Goal: Information Seeking & Learning: Learn about a topic

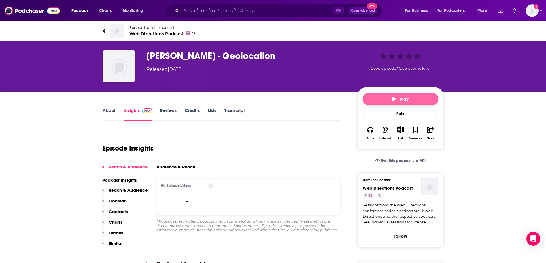
click at [399, 98] on span "Play" at bounding box center [400, 98] width 16 height 5
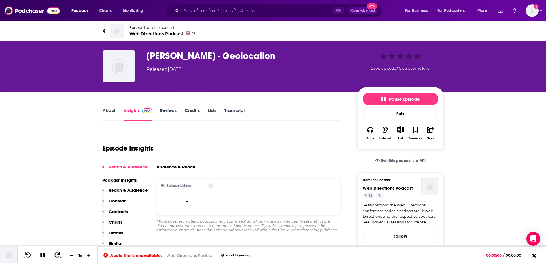
click at [29, 11] on img at bounding box center [32, 10] width 55 height 11
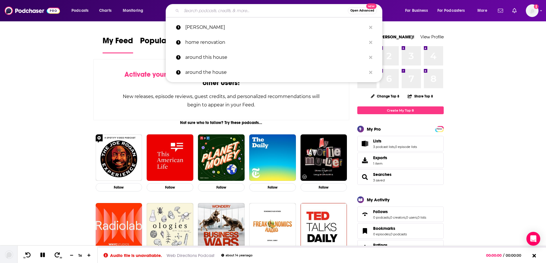
click at [205, 10] on input "Search podcasts, credits, & more..." at bounding box center [265, 10] width 166 height 9
click at [203, 26] on p "[PERSON_NAME]" at bounding box center [275, 27] width 181 height 15
type input "[PERSON_NAME]"
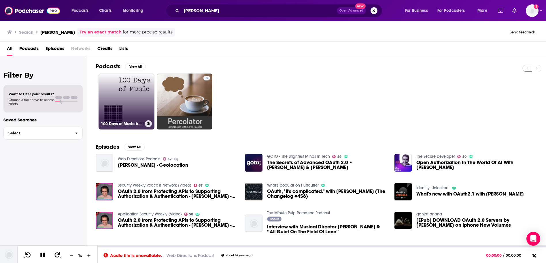
click at [139, 102] on link "100 Days of Music by [PERSON_NAME]" at bounding box center [127, 101] width 56 height 56
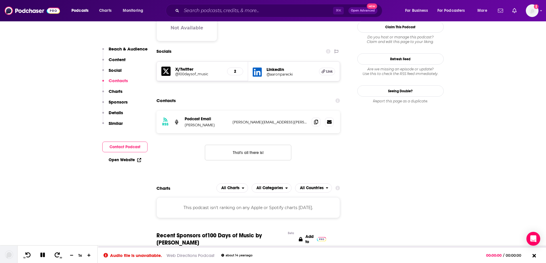
scroll to position [459, 0]
